Goal: Use online tool/utility: Use online tool/utility

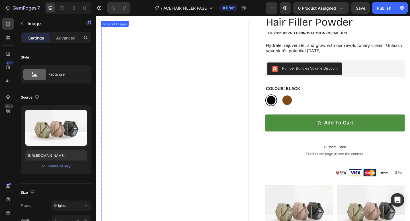
scroll to position [102, 0]
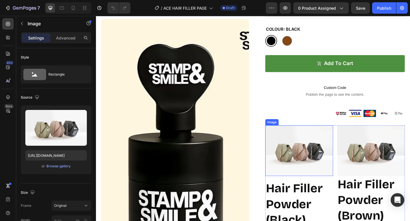
click at [316, 158] on img at bounding box center [317, 162] width 74 height 55
click at [319, 131] on icon at bounding box center [318, 130] width 4 height 4
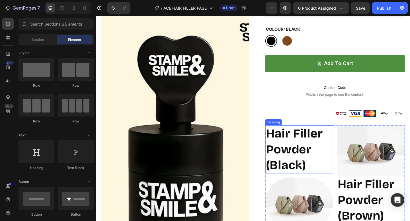
click at [330, 162] on h2 "Hair Filler Powder (Black)" at bounding box center [317, 161] width 74 height 52
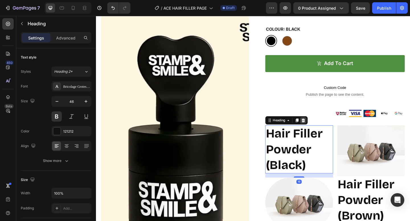
click at [322, 128] on icon at bounding box center [321, 130] width 5 height 5
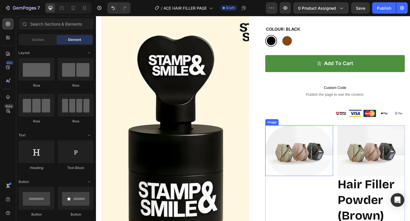
click at [299, 144] on img at bounding box center [317, 162] width 74 height 55
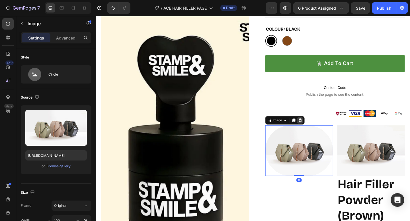
click at [319, 130] on icon at bounding box center [318, 130] width 4 height 4
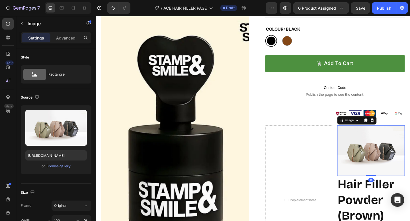
click at [390, 155] on img at bounding box center [395, 162] width 74 height 55
click at [397, 129] on icon at bounding box center [396, 130] width 4 height 4
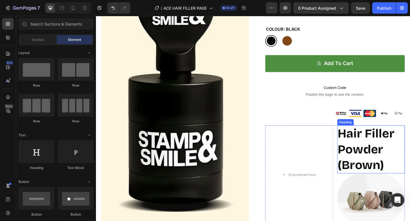
click at [380, 153] on h2 "Hair Filler Powder (Brown)" at bounding box center [395, 161] width 74 height 52
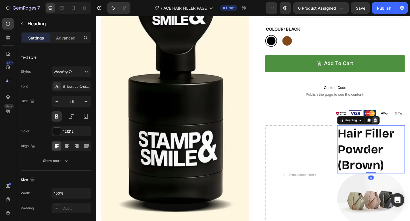
click at [399, 130] on icon at bounding box center [399, 130] width 5 height 5
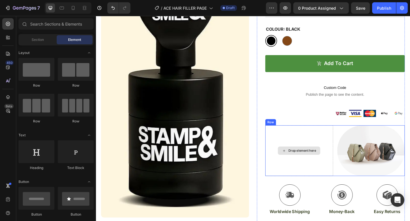
click at [328, 179] on div "Drop element here" at bounding box center [317, 162] width 74 height 55
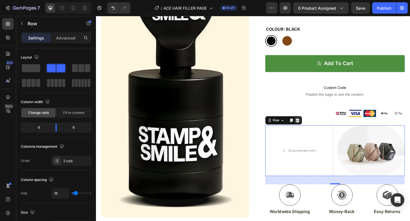
click at [316, 132] on icon at bounding box center [315, 130] width 4 height 4
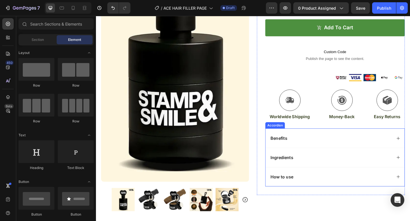
scroll to position [143, 0]
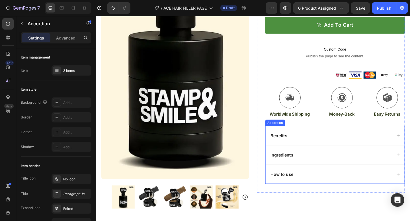
click at [410, 147] on div "Benefits" at bounding box center [355, 146] width 151 height 21
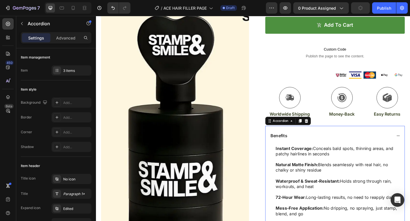
click at [410, 147] on div "Benefits" at bounding box center [355, 146] width 151 height 21
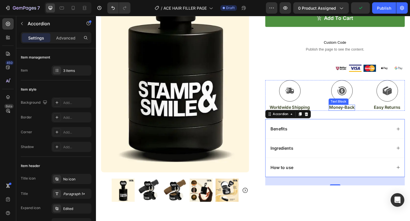
scroll to position [152, 0]
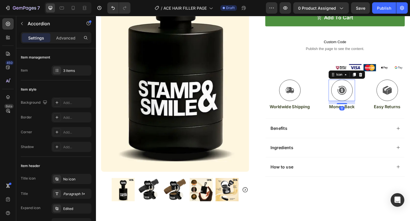
click at [362, 99] on icon at bounding box center [364, 98] width 10 height 10
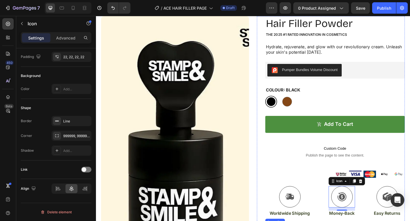
scroll to position [0, 0]
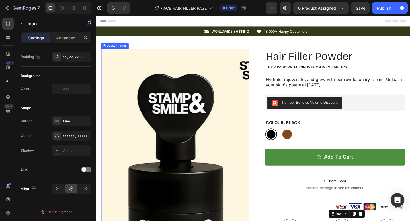
click at [247, 65] on img at bounding box center [182, 195] width 161 height 286
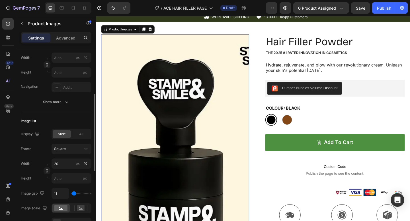
scroll to position [106, 0]
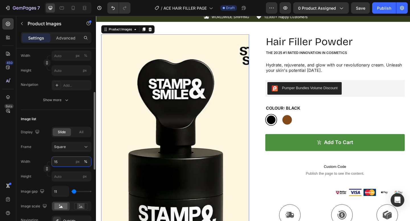
click at [71, 164] on input "15" at bounding box center [72, 162] width 40 height 10
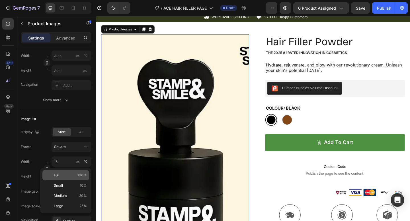
click at [54, 177] on span "Full" at bounding box center [57, 175] width 6 height 5
type input "100"
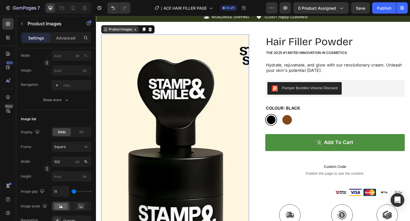
click at [109, 27] on div "Product Images" at bounding box center [122, 30] width 39 height 7
click at [262, 36] on div at bounding box center [182, 179] width 161 height 286
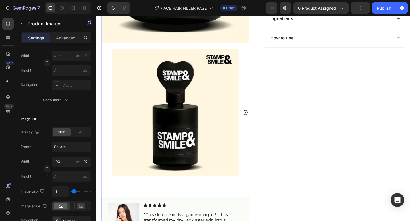
scroll to position [293, 0]
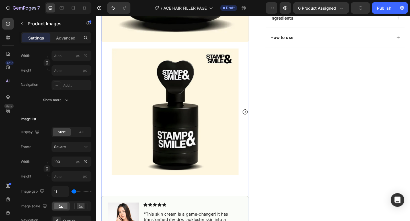
click at [259, 120] on icon "Carousel Next Arrow" at bounding box center [258, 120] width 7 height 7
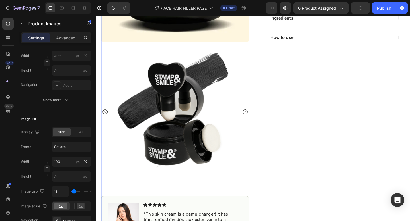
click at [259, 120] on icon "Carousel Next Arrow" at bounding box center [258, 120] width 7 height 7
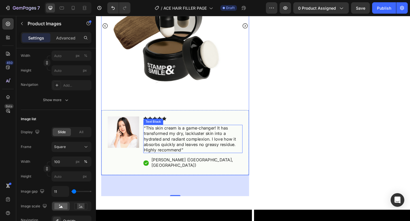
scroll to position [393, 0]
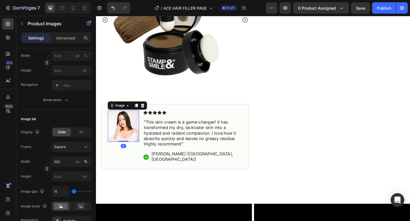
click at [133, 142] on img at bounding box center [126, 136] width 34 height 34
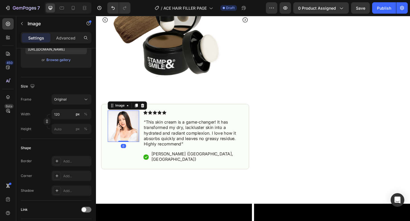
scroll to position [0, 0]
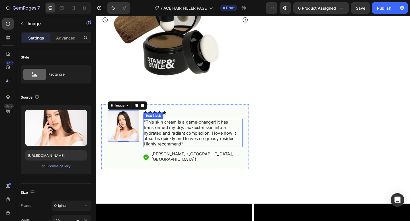
click at [183, 135] on p "“This skin cream is a game-changer! It has transformed my dry, lackluster skin …" at bounding box center [201, 144] width 107 height 30
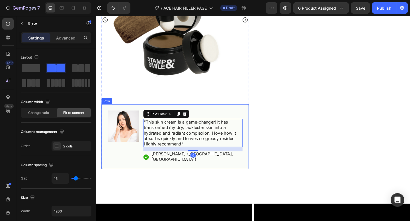
click at [216, 116] on div "Image Icon Icon Icon Icon Icon Icon List “This skin cream is a game-changer! It…" at bounding box center [182, 147] width 161 height 71
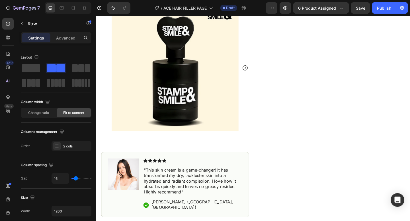
scroll to position [325, 0]
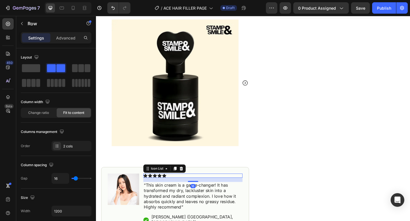
click at [250, 188] on div "Icon Icon Icon Icon Icon" at bounding box center [201, 190] width 108 height 5
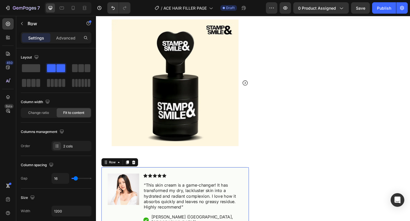
click at [245, 185] on div "Image Icon Icon Icon Icon Icon Icon List “This skin cream is a game-changer! It…" at bounding box center [182, 216] width 161 height 71
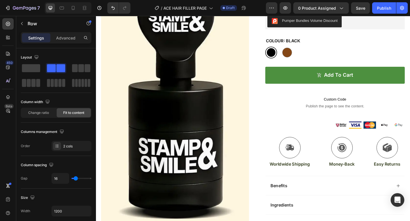
scroll to position [219, 0]
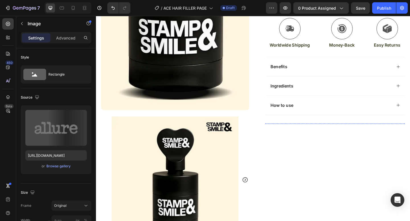
click at [329, 133] on img at bounding box center [341, 133] width 36 height 0
click at [286, 133] on img at bounding box center [298, 133] width 36 height 0
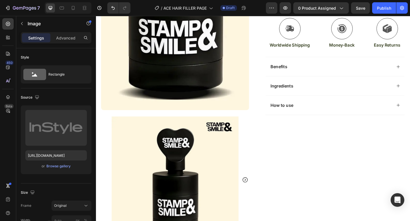
click at [283, 133] on img at bounding box center [298, 133] width 36 height 0
click at [309, 133] on img at bounding box center [298, 133] width 36 height 0
click at [322, 133] on div "Image Image Image Image Image" at bounding box center [356, 133] width 152 height 0
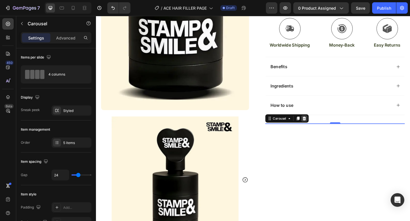
click at [322, 127] on icon at bounding box center [323, 128] width 4 height 4
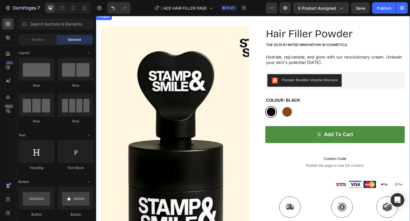
scroll to position [4, 0]
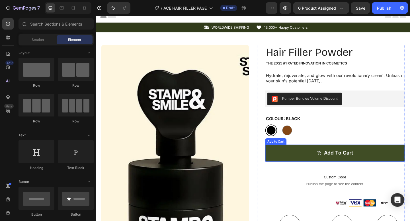
click at [305, 159] on button "Add to cart" at bounding box center [356, 165] width 152 height 19
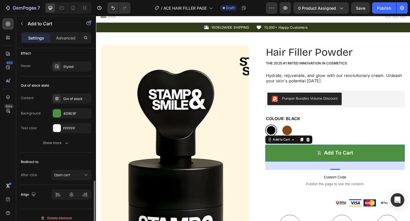
scroll to position [466, 0]
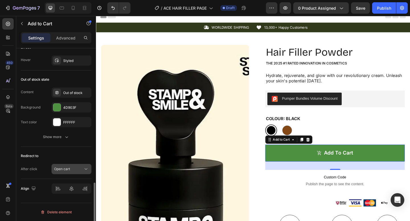
click at [73, 167] on div "Open cart" at bounding box center [68, 169] width 29 height 5
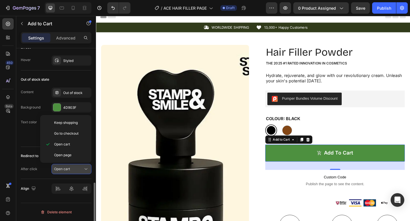
click at [73, 167] on div "Open cart" at bounding box center [68, 169] width 29 height 5
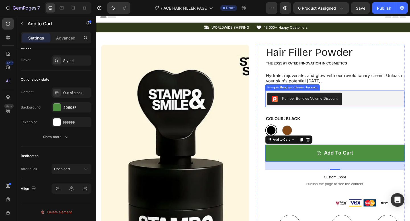
click at [338, 103] on div "Pumper Bundles Volume Discount" at bounding box center [328, 106] width 60 height 6
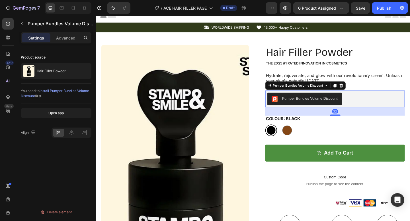
scroll to position [0, 0]
click at [307, 81] on p "Hydrate, rejuvenate, and glow with our revolutionary cream. Unleash your skin's…" at bounding box center [356, 84] width 151 height 12
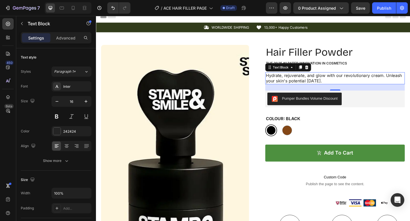
click at [330, 83] on p "Hydrate, rejuvenate, and glow with our revolutionary cream. Unleash your skin's…" at bounding box center [356, 84] width 151 height 12
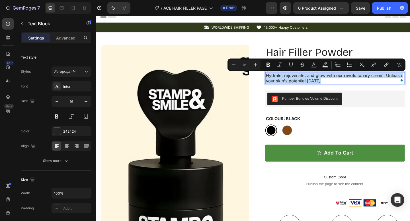
copy p "Hydrate, rejuvenate, and glow with our revolutionary cream. Unleash your skin's…"
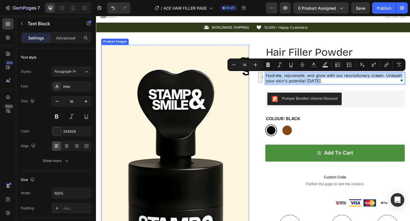
click at [244, 134] on img at bounding box center [182, 191] width 161 height 286
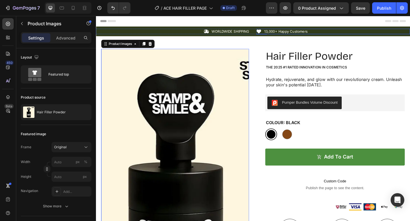
click at [340, 33] on div "Icon 13,000+ Happy Customers Text Block Row" at bounding box center [353, 33] width 167 height 6
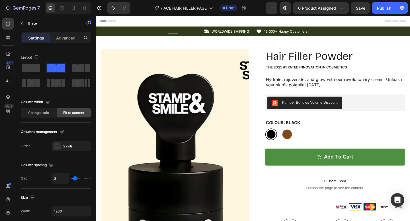
click at [161, 32] on div "Icon WORLDWIDE SHIPPING Text Block Row 0" at bounding box center [179, 33] width 167 height 6
click at [268, 36] on div "Icon WORLDWIDE SHIPPING Text Block Row Icon 13,000+ Happy Customers Text Block …" at bounding box center [267, 33] width 342 height 11
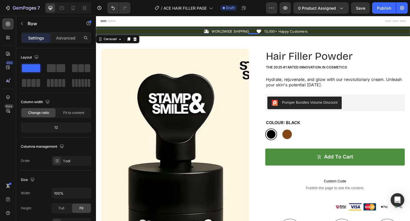
click at [266, 32] on div "Icon WORLDWIDE SHIPPING Text Block Row Icon 13,000+ Happy Customers Text Block …" at bounding box center [267, 33] width 342 height 6
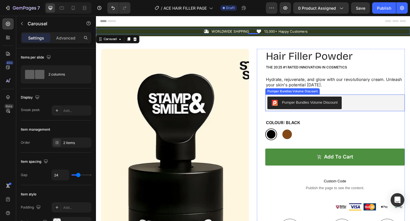
click at [285, 107] on button "Pumper Bundles Volume Discount" at bounding box center [322, 111] width 81 height 14
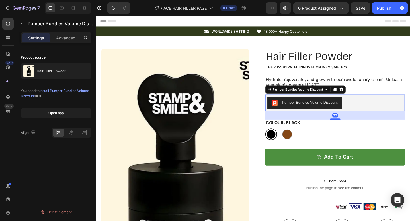
click at [285, 107] on button "Pumper Bundles Volume Discount" at bounding box center [322, 111] width 81 height 14
click at [376, 110] on div "Pumper Bundles Volume Discount" at bounding box center [355, 111] width 147 height 14
click at [54, 92] on span "install Pumper Bundles Volume Discount" at bounding box center [55, 93] width 68 height 9
